Goal: Information Seeking & Learning: Check status

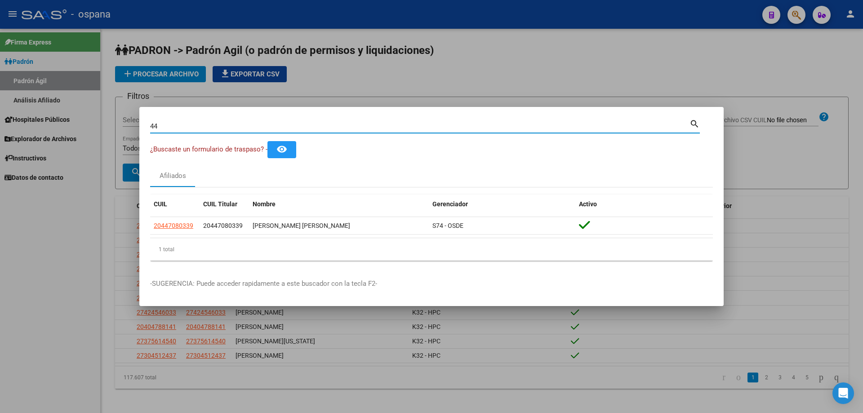
type input "4"
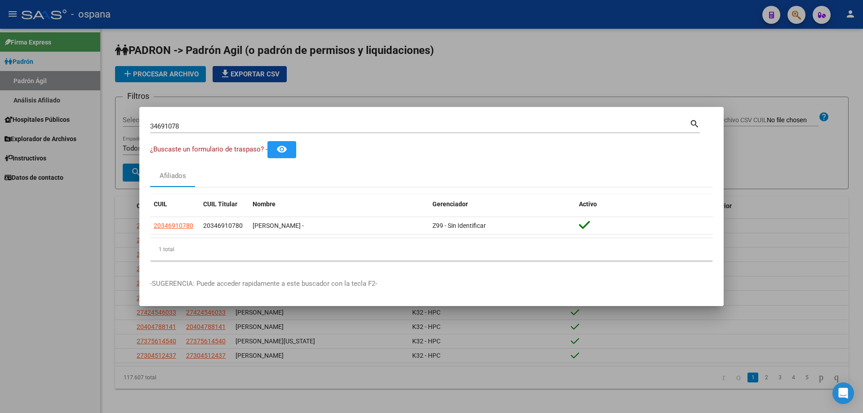
click at [201, 133] on div "34691078 Buscar (apellido, dni, [PERSON_NAME], [PERSON_NAME], cuit, obra social)" at bounding box center [419, 126] width 539 height 13
click at [198, 126] on input "34691078" at bounding box center [419, 126] width 539 height 8
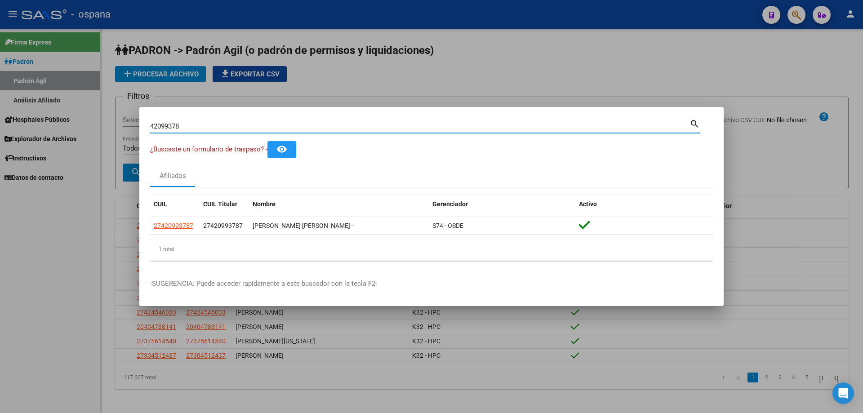
click at [284, 127] on input "42099378" at bounding box center [419, 126] width 539 height 8
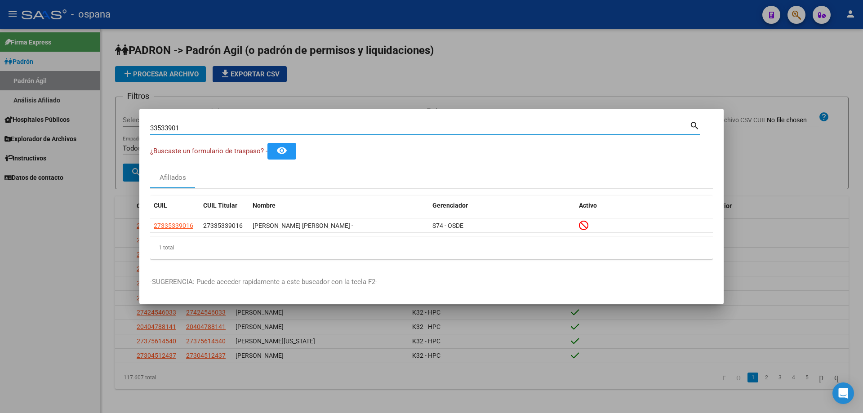
click at [248, 131] on input "33533901" at bounding box center [419, 128] width 539 height 8
click at [251, 132] on div "33533901 Buscar (apellido, dni, [PERSON_NAME], [PERSON_NAME], cuit, obra social)" at bounding box center [419, 127] width 539 height 13
click at [250, 131] on input "33533901" at bounding box center [419, 128] width 539 height 8
type input "39107315"
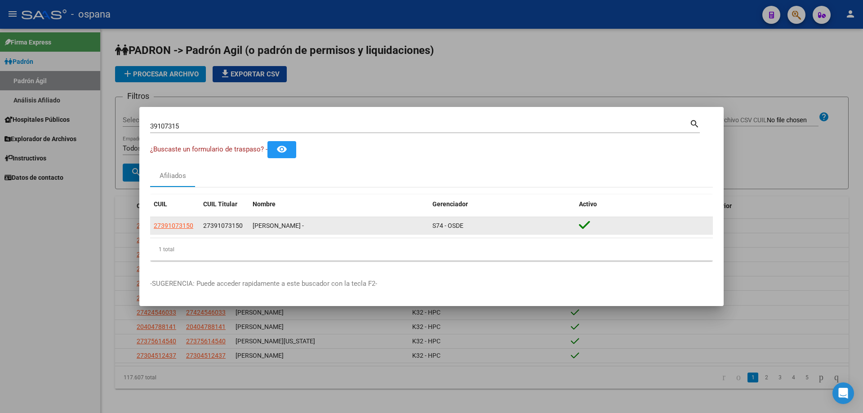
drag, startPoint x: 258, startPoint y: 223, endPoint x: 343, endPoint y: 222, distance: 85.4
click at [343, 222] on div "[PERSON_NAME] -" at bounding box center [339, 226] width 173 height 10
click at [287, 226] on div "[PERSON_NAME] -" at bounding box center [339, 226] width 173 height 10
click at [185, 230] on app-link-go-to "27391073150" at bounding box center [174, 226] width 40 height 10
click at [179, 226] on span "27391073150" at bounding box center [174, 225] width 40 height 7
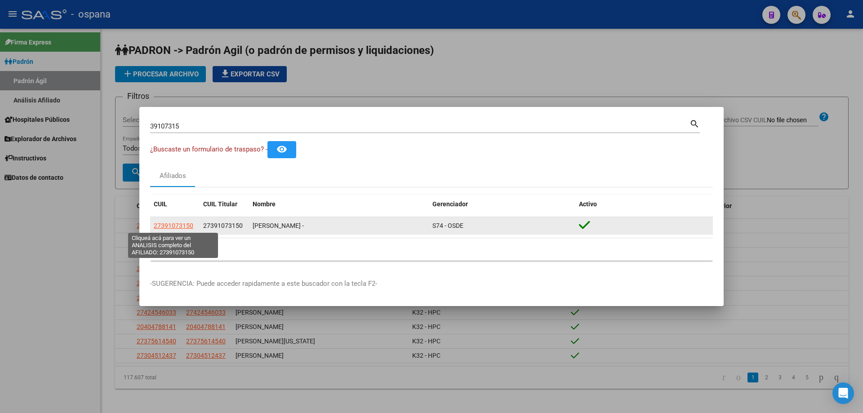
type textarea "27391073150"
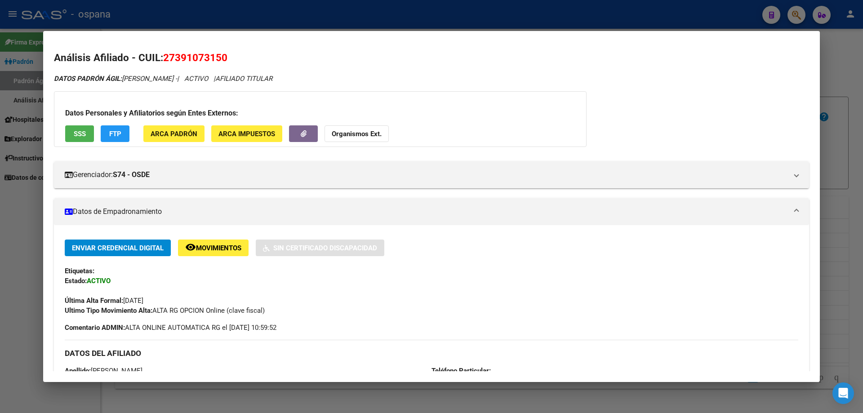
click at [862, 149] on div at bounding box center [431, 206] width 863 height 413
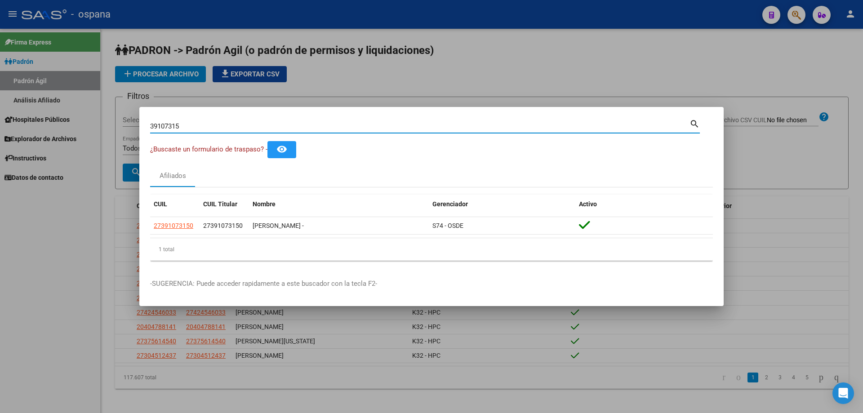
click at [187, 125] on input "39107315" at bounding box center [419, 126] width 539 height 8
drag, startPoint x: 244, startPoint y: 124, endPoint x: 15, endPoint y: 133, distance: 229.4
click at [15, 133] on div "34519039 Buscar (apellido, dni, cuil, nro traspaso, cuit, obra social) search ¿…" at bounding box center [431, 206] width 863 height 413
type input "40638408"
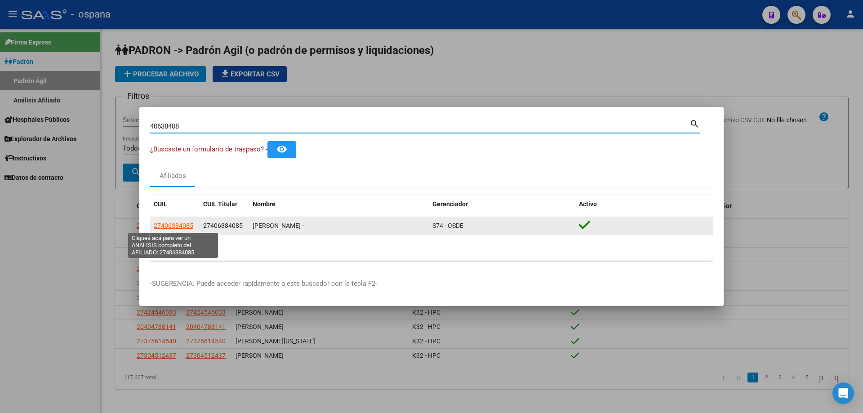
click at [173, 223] on span "27406384085" at bounding box center [174, 225] width 40 height 7
type textarea "27406384085"
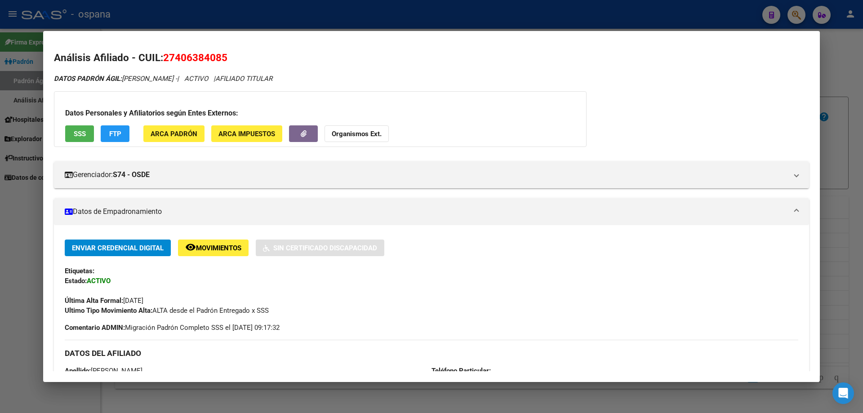
click at [79, 133] on span "SSS" at bounding box center [80, 134] width 12 height 8
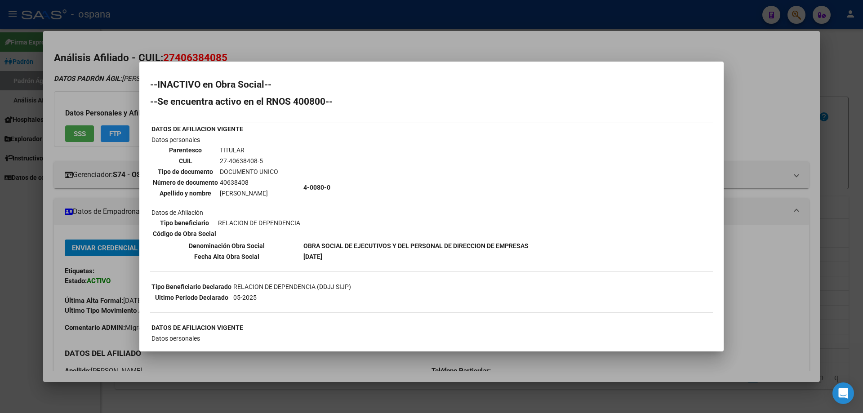
click at [237, 186] on td "40638408" at bounding box center [248, 182] width 59 height 10
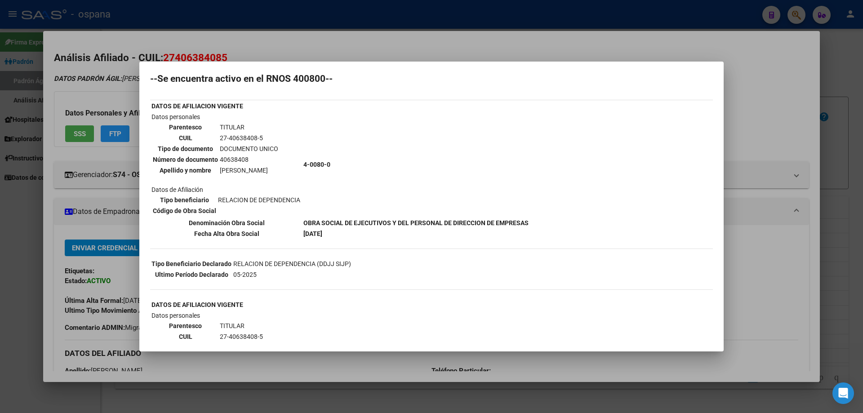
scroll to position [45, 0]
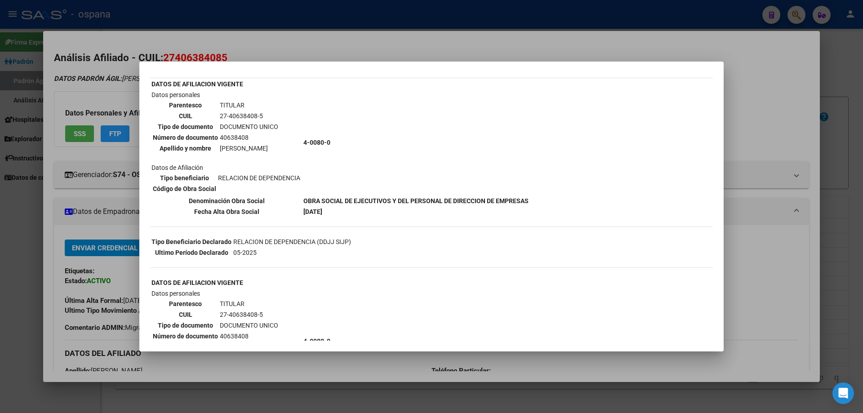
drag, startPoint x: 304, startPoint y: 198, endPoint x: 574, endPoint y: 193, distance: 270.5
click at [574, 193] on div "--INACTIVO en Obra Social-- --Se encuentra activo en el RNOS 400800-- DATOS DE …" at bounding box center [431, 313] width 563 height 557
click at [455, 197] on b "OBRA SOCIAL DE EJECUTIVOS Y DEL PERSONAL DE DIRECCION DE EMPRESAS" at bounding box center [415, 200] width 225 height 7
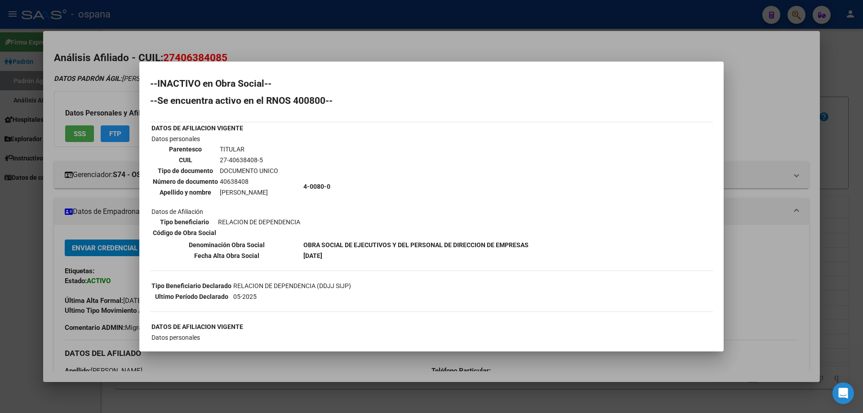
scroll to position [0, 0]
click at [862, 189] on div at bounding box center [431, 206] width 863 height 413
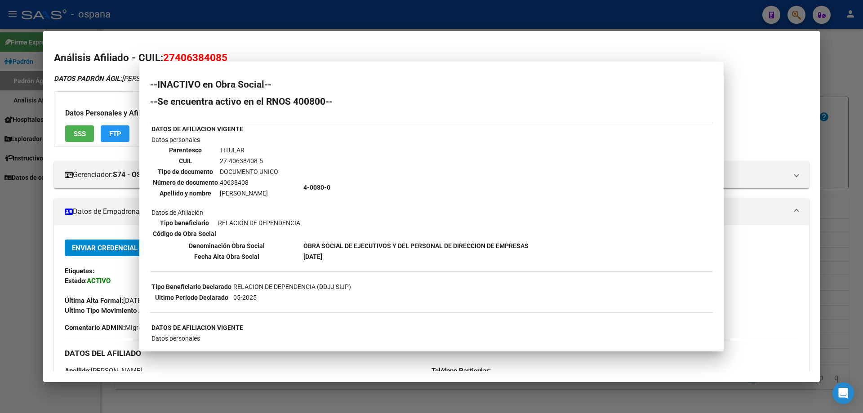
click at [862, 189] on div at bounding box center [431, 206] width 863 height 413
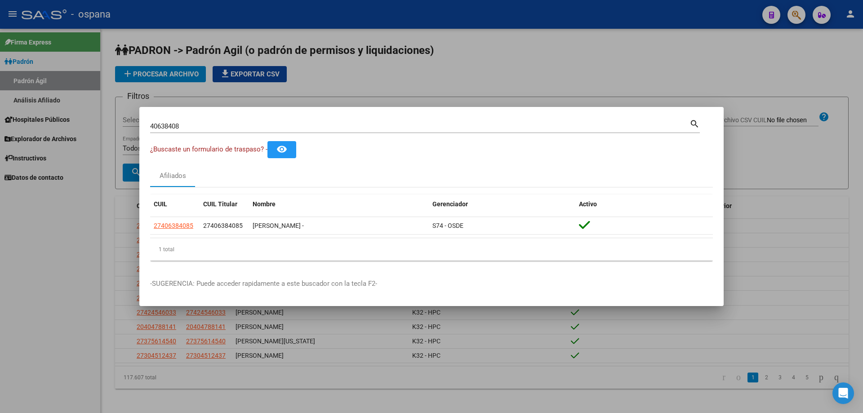
click at [233, 130] on div "40638408 Buscar (apellido, dni, cuil, nro traspaso, cuit, obra social)" at bounding box center [419, 126] width 539 height 13
type input "4"
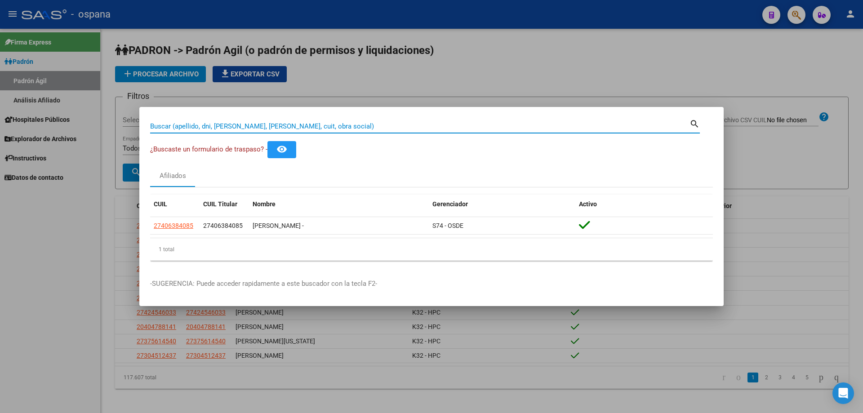
paste input "32258370"
type input "32258370"
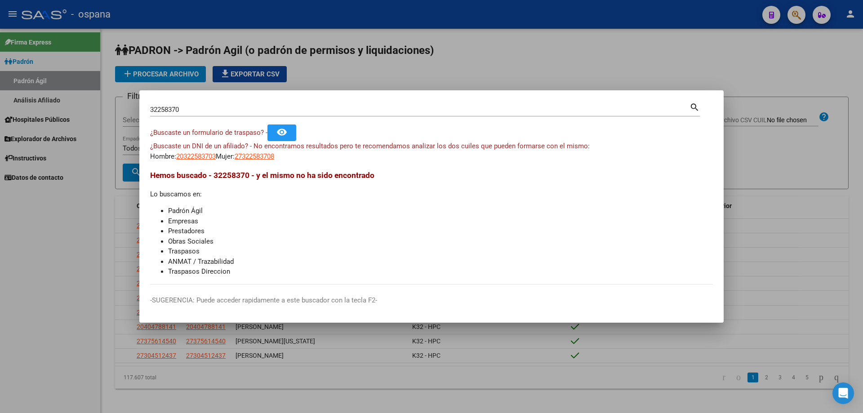
click at [192, 161] on app-link-go-to "20322583703" at bounding box center [196, 156] width 40 height 10
click at [190, 159] on span "20322583703" at bounding box center [196, 156] width 40 height 8
type textarea "20322583703"
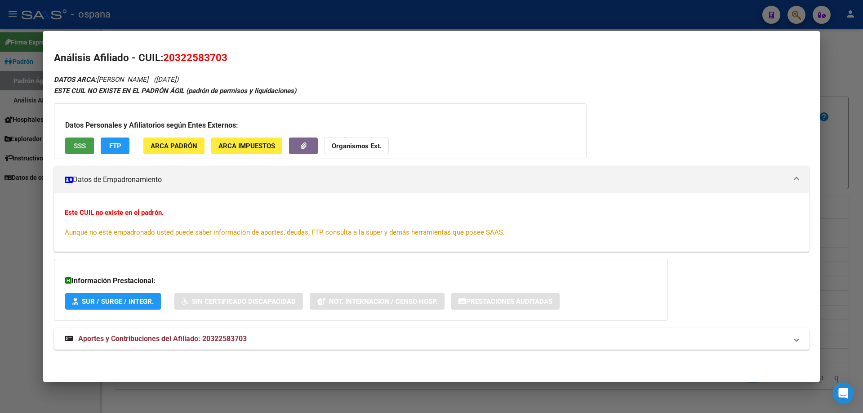
click at [78, 152] on button "SSS" at bounding box center [79, 145] width 29 height 17
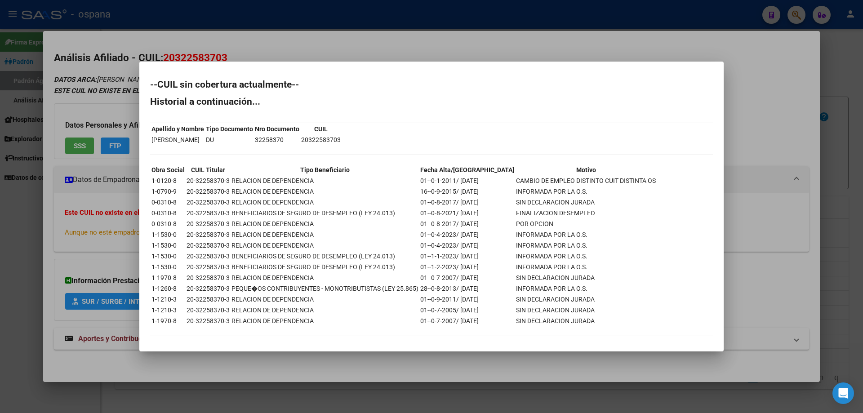
drag, startPoint x: 165, startPoint y: 198, endPoint x: 361, endPoint y: 174, distance: 197.7
click at [361, 174] on tbody "Obra Social CUIL Titular Tipo Beneficiario Fecha Alta/Baja Motivo 1-0120-8 20-3…" at bounding box center [403, 245] width 505 height 161
click at [443, 194] on td "16--0-9-2015/ [DATE]" at bounding box center [467, 191] width 95 height 10
click at [862, 105] on div at bounding box center [431, 206] width 863 height 413
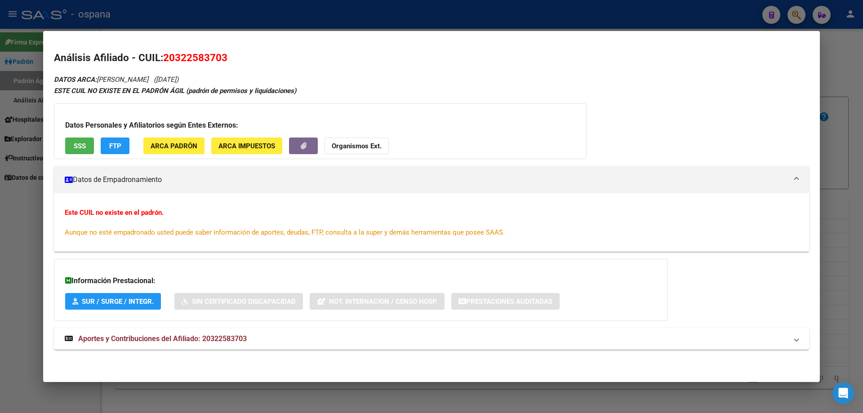
click at [862, 105] on div at bounding box center [431, 206] width 863 height 413
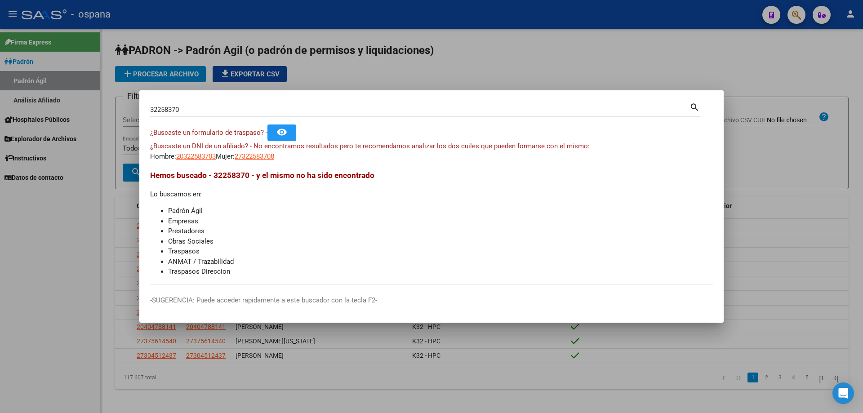
drag, startPoint x: 73, startPoint y: 111, endPoint x: 62, endPoint y: 121, distance: 14.6
click at [73, 113] on div at bounding box center [431, 206] width 863 height 413
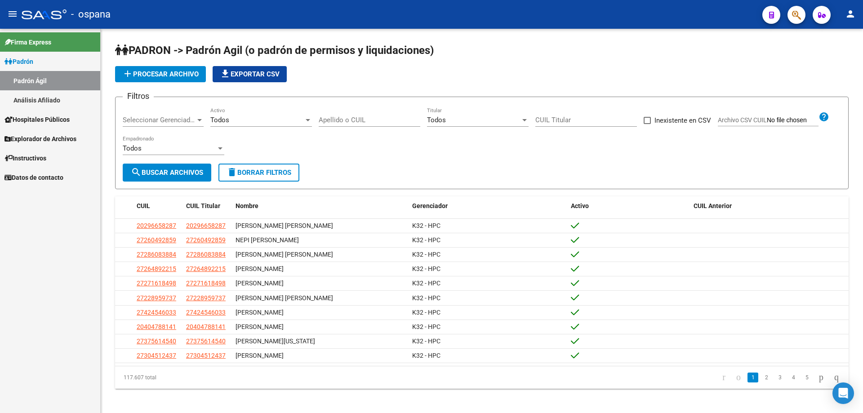
click at [62, 121] on span "Hospitales Públicos" at bounding box center [36, 120] width 65 height 10
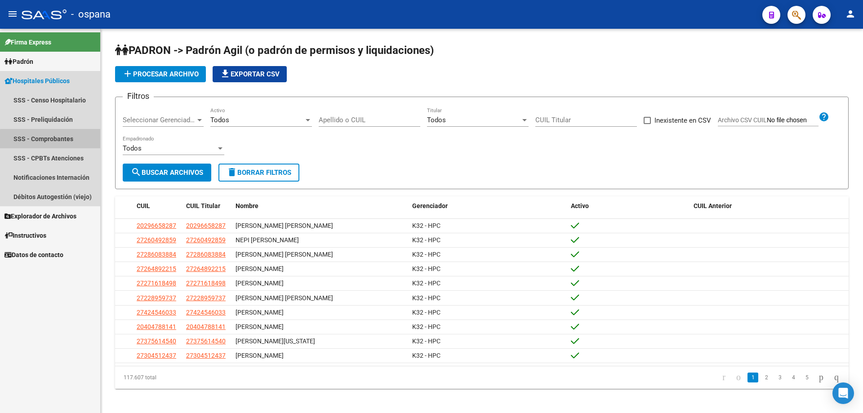
click at [74, 141] on link "SSS - Comprobantes" at bounding box center [50, 138] width 100 height 19
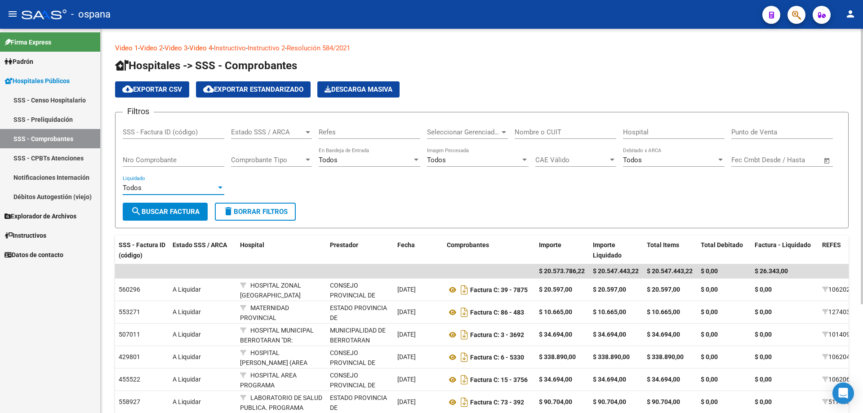
click at [205, 186] on div "Todos" at bounding box center [169, 188] width 93 height 8
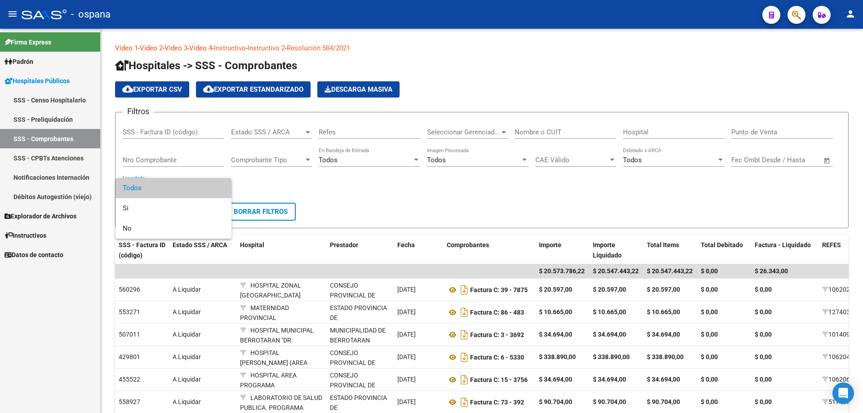
click at [208, 160] on div at bounding box center [431, 206] width 863 height 413
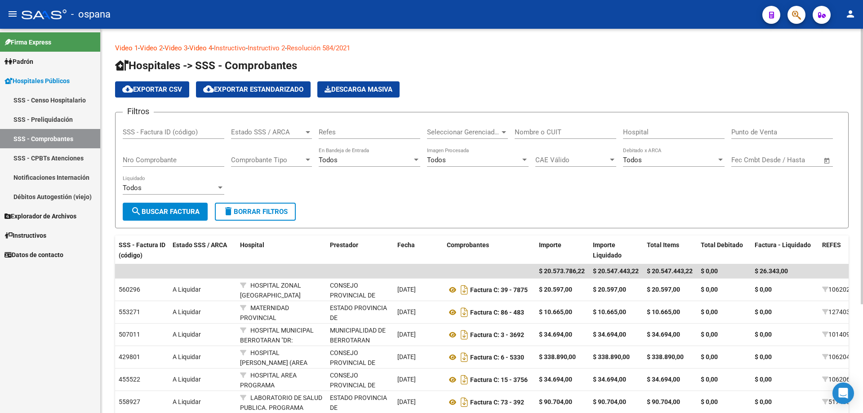
click at [290, 151] on div "Comprobante Tipo Comprobante Tipo" at bounding box center [271, 156] width 81 height 19
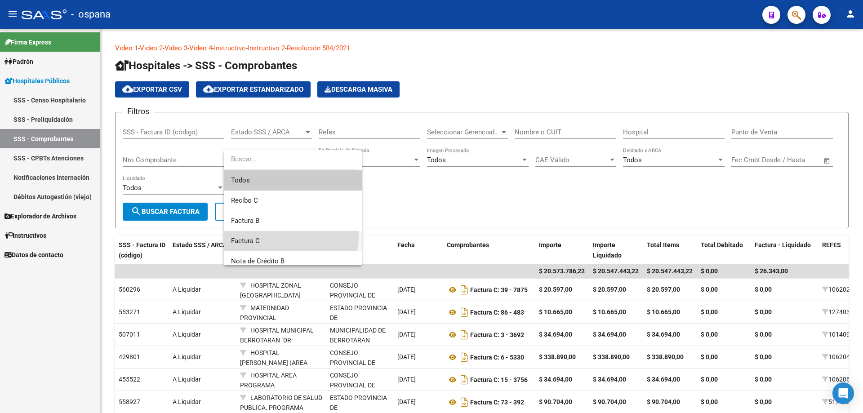
click at [265, 235] on span "Factura C" at bounding box center [293, 241] width 124 height 20
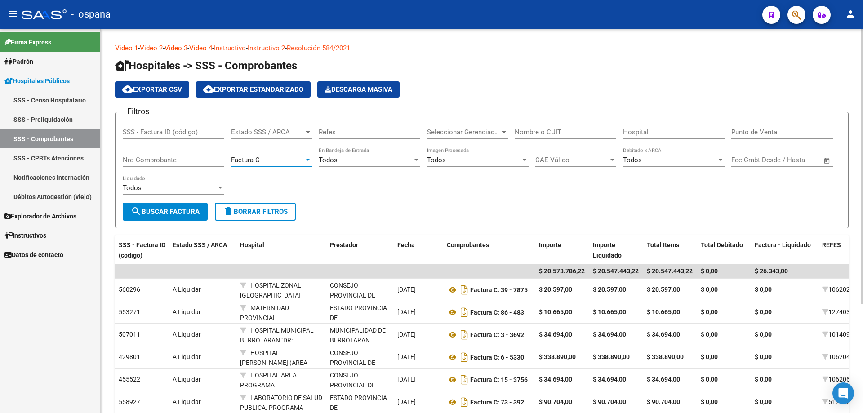
click at [206, 163] on input "Nro Comprobante" at bounding box center [174, 160] width 102 height 8
click at [186, 203] on button "search Buscar Factura" at bounding box center [165, 212] width 85 height 18
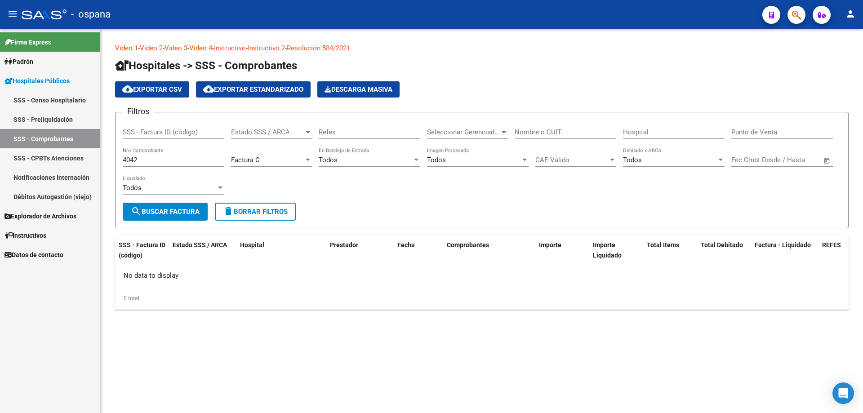
click at [171, 156] on input "4042" at bounding box center [174, 160] width 102 height 8
drag, startPoint x: 156, startPoint y: 159, endPoint x: 0, endPoint y: 166, distance: 156.5
click at [0, 167] on mat-sidenav-container "Firma Express Padrón Padrón Ágil Análisis Afiliado Hospitales Públicos SSS - Ce…" at bounding box center [431, 221] width 863 height 384
click at [196, 209] on span "search Buscar Factura" at bounding box center [165, 212] width 69 height 8
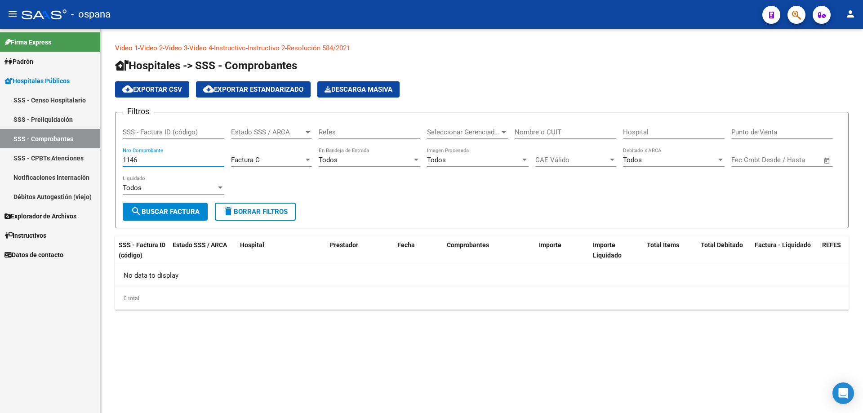
drag, startPoint x: 167, startPoint y: 155, endPoint x: 0, endPoint y: 141, distance: 167.8
click at [0, 141] on mat-sidenav-container "Firma Express Padrón Padrón Ágil Análisis Afiliado Hospitales Públicos SSS - Ce…" at bounding box center [431, 221] width 863 height 384
click at [183, 220] on button "search Buscar Factura" at bounding box center [165, 212] width 85 height 18
click at [164, 160] on input "1286" at bounding box center [174, 160] width 102 height 8
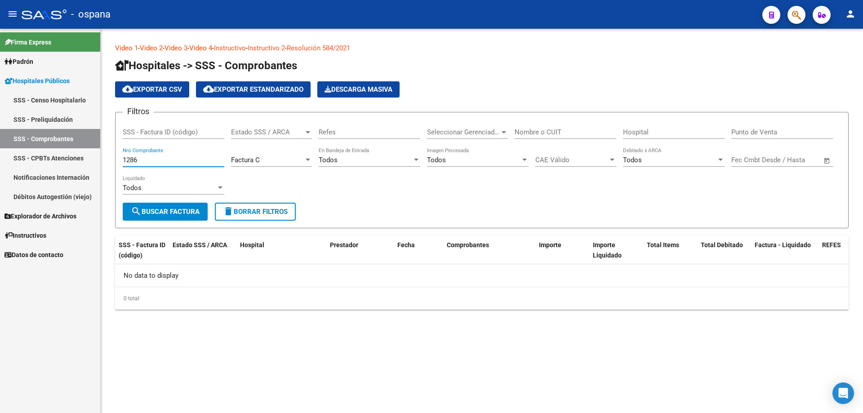
click at [107, 150] on div "Video 1 - Video 2 - Video 3 - Video 4 - Instructivo - Instructivo 2 - Resolució…" at bounding box center [482, 184] width 762 height 310
click at [179, 202] on div "Todos Liquidado" at bounding box center [174, 189] width 102 height 28
click at [179, 205] on button "search Buscar Factura" at bounding box center [165, 212] width 85 height 18
click at [173, 158] on input "1675" at bounding box center [174, 160] width 102 height 8
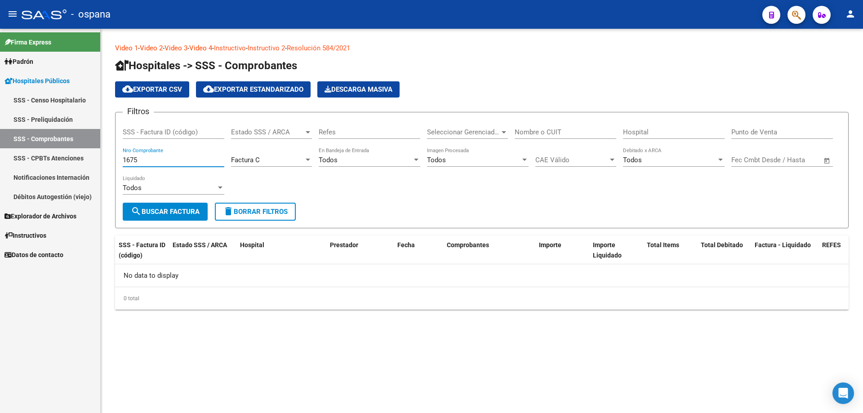
click at [173, 158] on input "1675" at bounding box center [174, 160] width 102 height 8
click at [204, 207] on button "search Buscar Factura" at bounding box center [165, 212] width 85 height 18
drag, startPoint x: 144, startPoint y: 155, endPoint x: 84, endPoint y: 153, distance: 60.7
click at [84, 153] on mat-sidenav-container "Firma Express Padrón Padrón Ágil Análisis Afiliado Hospitales Públicos SSS - Ce…" at bounding box center [431, 221] width 863 height 384
click at [174, 213] on span "search Buscar Factura" at bounding box center [165, 212] width 69 height 8
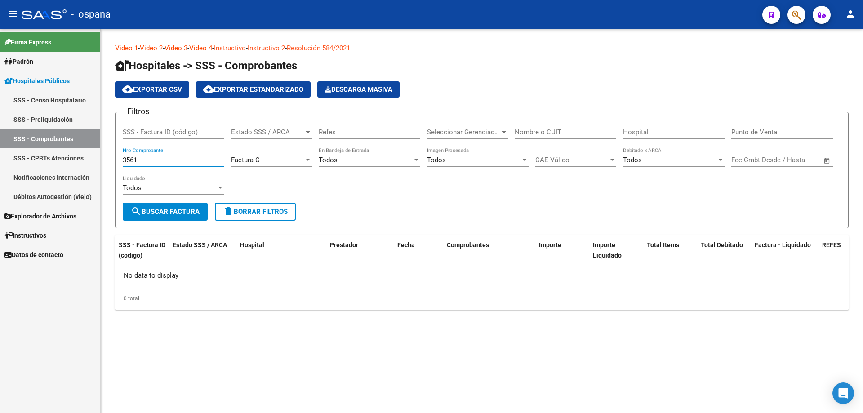
drag, startPoint x: 173, startPoint y: 162, endPoint x: 0, endPoint y: 148, distance: 173.5
click at [0, 148] on mat-sidenav-container "Firma Express Padrón Padrón Ágil Análisis Afiliado Hospitales Públicos SSS - Ce…" at bounding box center [431, 221] width 863 height 384
type input "3996"
click at [168, 211] on span "search Buscar Factura" at bounding box center [165, 212] width 69 height 8
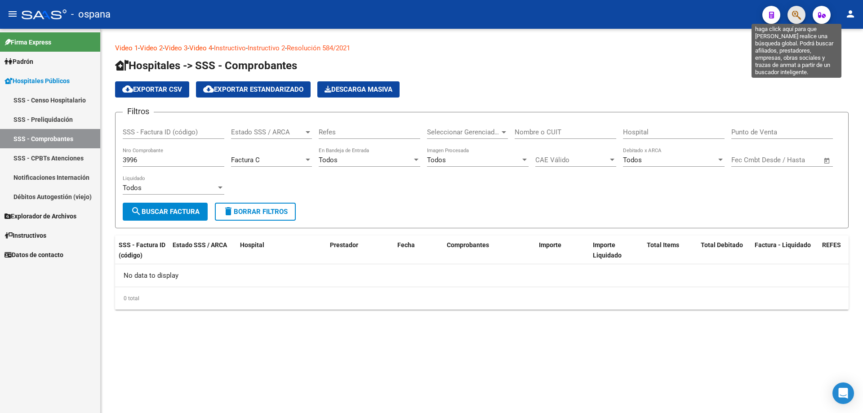
click at [793, 18] on icon "button" at bounding box center [796, 15] width 9 height 10
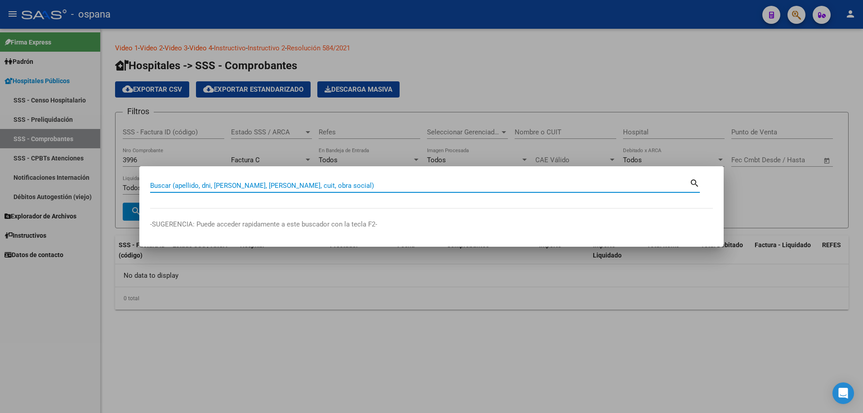
click at [530, 189] on input "Buscar (apellido, dni, [PERSON_NAME], [PERSON_NAME], cuit, obra social)" at bounding box center [419, 186] width 539 height 8
type input "37978411"
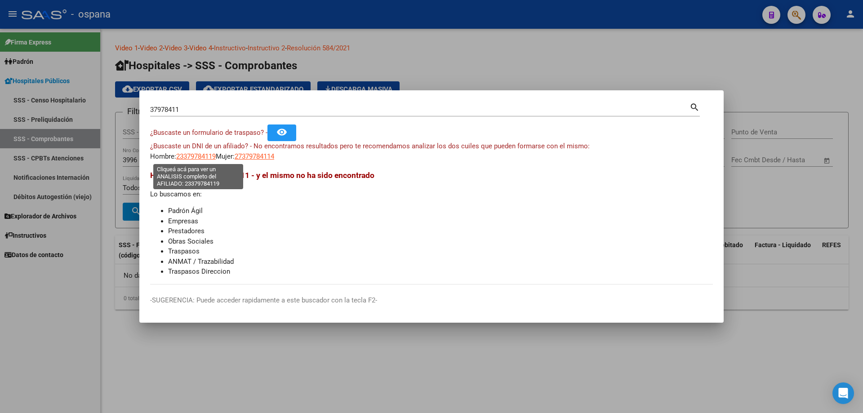
click at [199, 160] on span "23379784119" at bounding box center [196, 156] width 40 height 8
type textarea "23379784119"
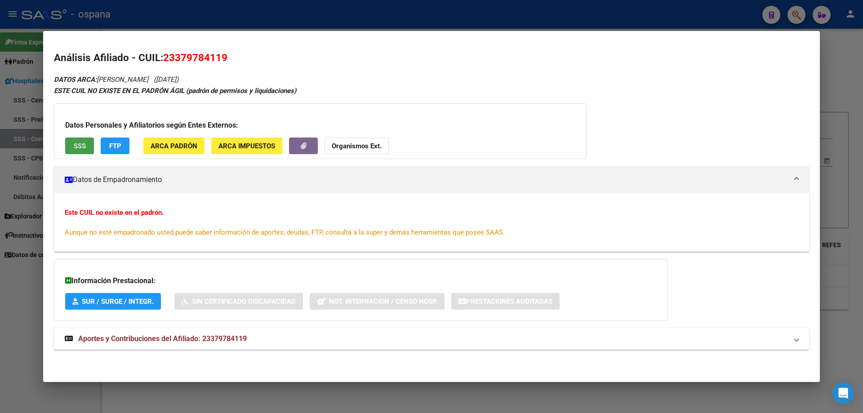
click at [82, 151] on button "SSS" at bounding box center [79, 145] width 29 height 17
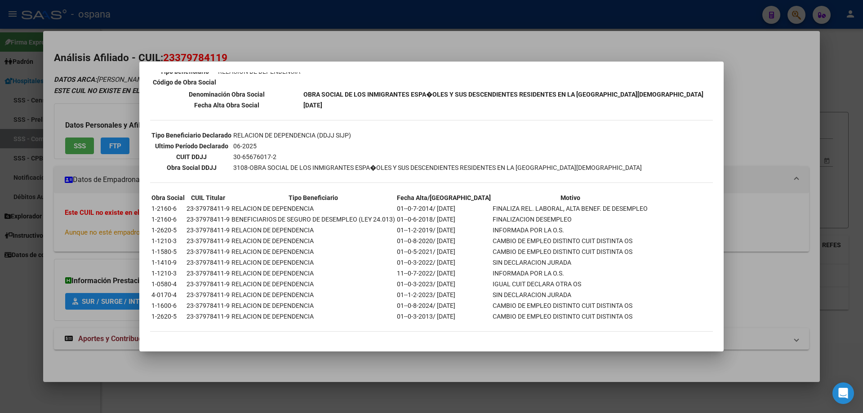
scroll to position [99, 0]
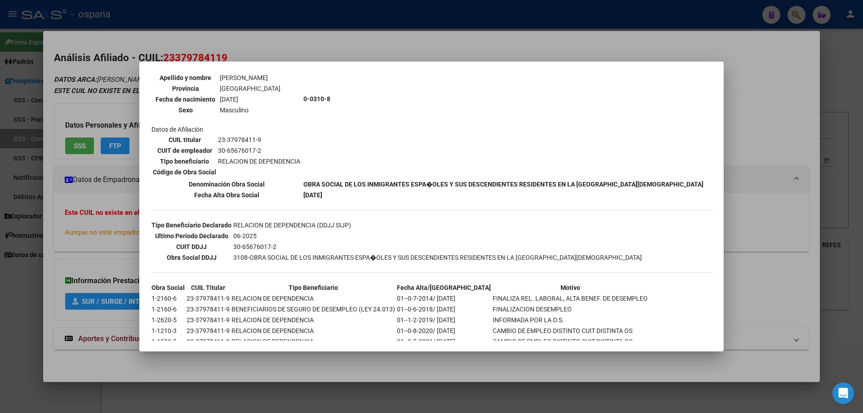
drag, startPoint x: 295, startPoint y: 115, endPoint x: 280, endPoint y: 152, distance: 40.1
drag, startPoint x: 280, startPoint y: 152, endPoint x: 255, endPoint y: 156, distance: 26.0
click at [255, 156] on td "RELACION DE DEPENDENCIA" at bounding box center [258, 161] width 83 height 10
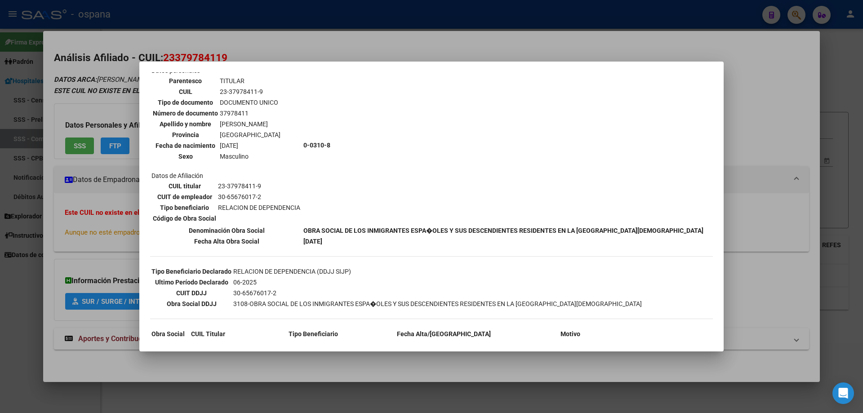
scroll to position [0, 0]
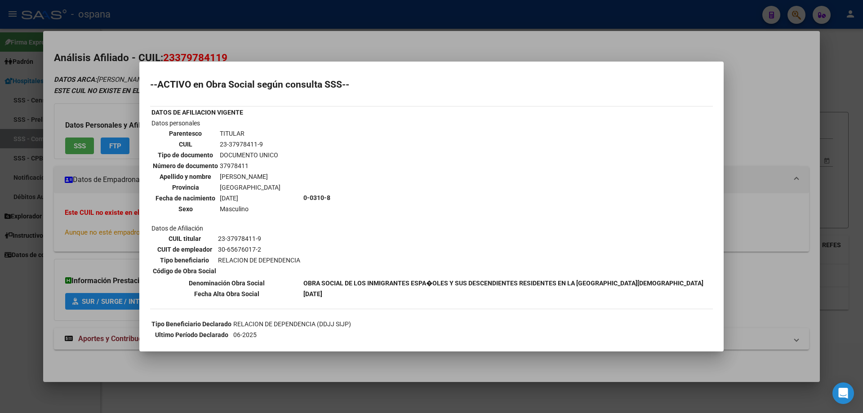
drag, startPoint x: 201, startPoint y: 138, endPoint x: 287, endPoint y: 226, distance: 123.0
click at [287, 226] on td "Datos personales Parentesco TITULAR CUIL 23-37978411-9 Tipo de documento DOCUME…" at bounding box center [226, 197] width 151 height 159
click at [318, 163] on td "0-0310-8" at bounding box center [503, 197] width 401 height 159
click at [312, 195] on b "0-0310-8" at bounding box center [316, 197] width 27 height 7
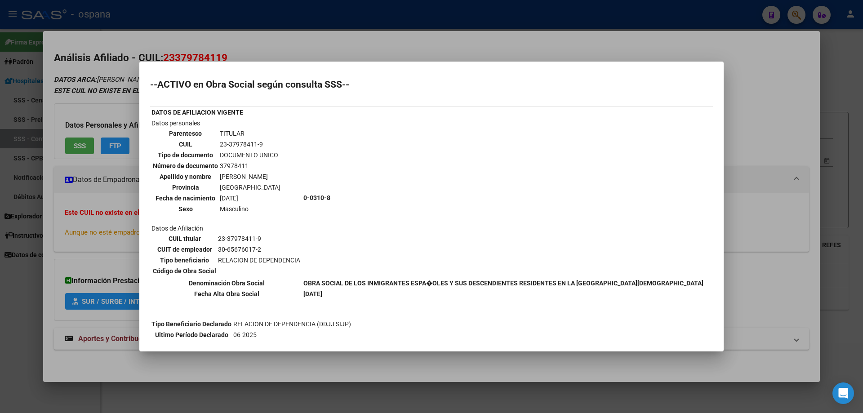
click at [312, 195] on b "0-0310-8" at bounding box center [316, 197] width 27 height 7
click at [281, 180] on td "[PERSON_NAME]" at bounding box center [250, 177] width 62 height 10
click at [248, 142] on td "23-37978411-9" at bounding box center [250, 144] width 62 height 10
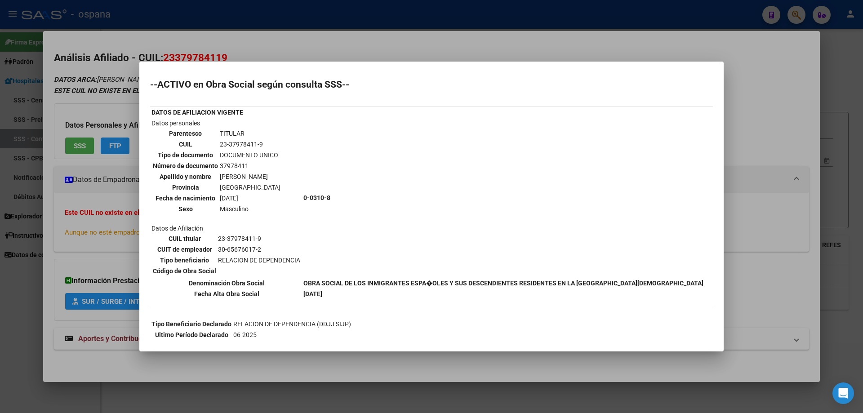
copy tbody "23-37978411-9"
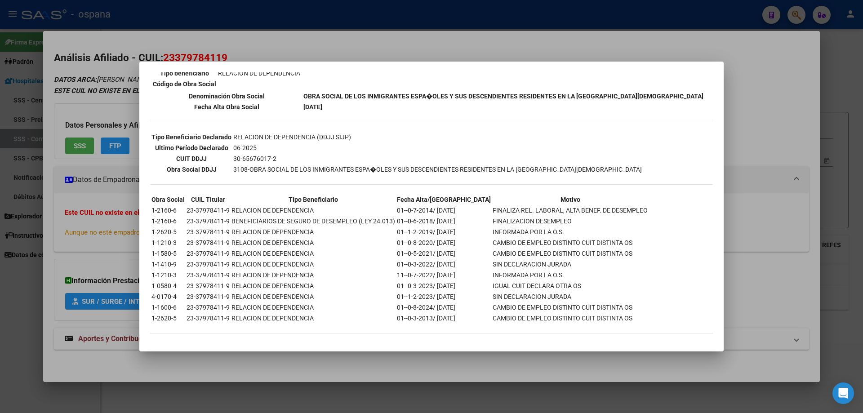
scroll to position [189, 0]
click at [102, 107] on div at bounding box center [431, 206] width 863 height 413
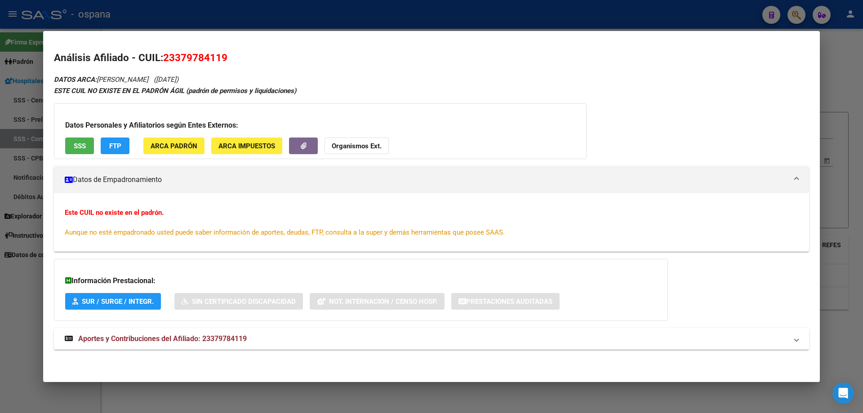
click at [232, 331] on mat-expansion-panel-header "Aportes y Contribuciones del Afiliado: 23379784119" at bounding box center [431, 339] width 755 height 22
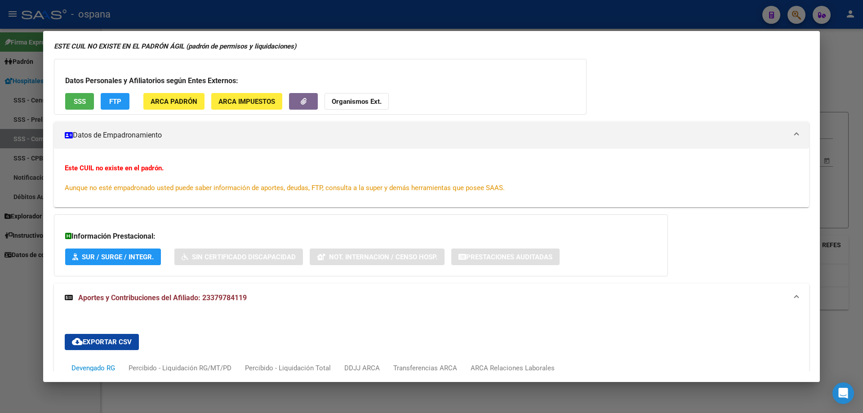
scroll to position [0, 0]
